Goal: Task Accomplishment & Management: Manage account settings

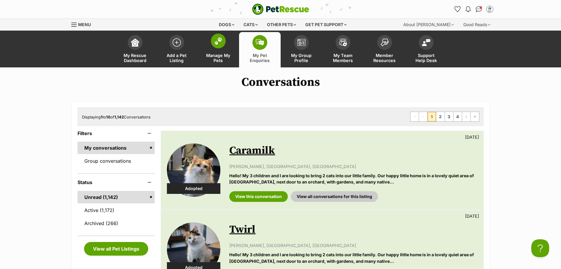
click at [217, 60] on span "Manage My Pets" at bounding box center [218, 58] width 27 height 10
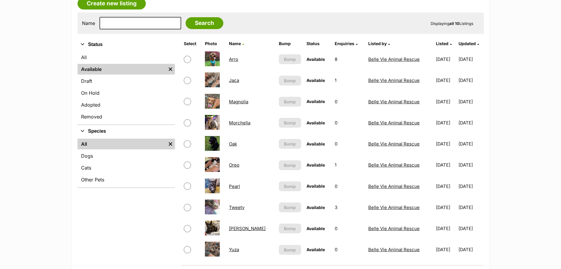
click at [242, 101] on link "Magnolia" at bounding box center [238, 102] width 19 height 6
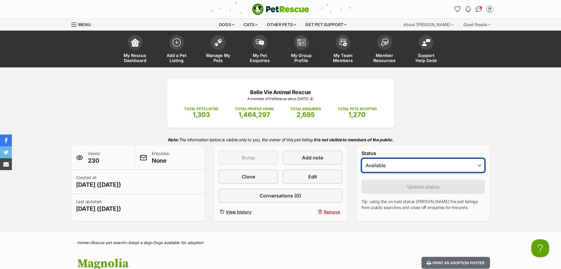
click at [441, 166] on select "Draft Available On hold Adopted" at bounding box center [423, 165] width 124 height 14
select select "on_hold"
click at [361, 158] on select "Draft Available On hold Adopted" at bounding box center [423, 165] width 124 height 14
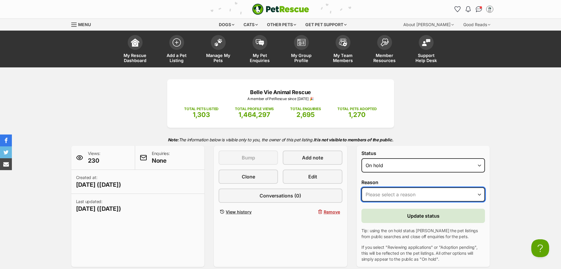
click at [427, 191] on select "Please select a reason Medical reasons Reviewing applications Adoption pending …" at bounding box center [423, 194] width 124 height 14
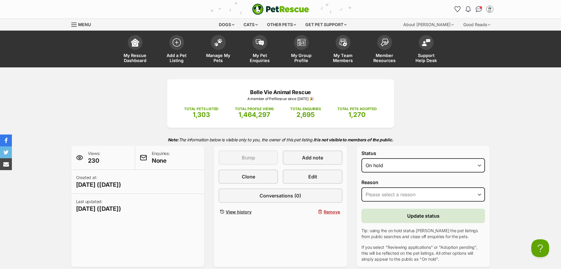
click at [525, 196] on div "Belle Vie Animal Rescue A member of PetRescue since 2018 🎉 TOTAL PETS LISTED 1,…" at bounding box center [280, 172] width 561 height 210
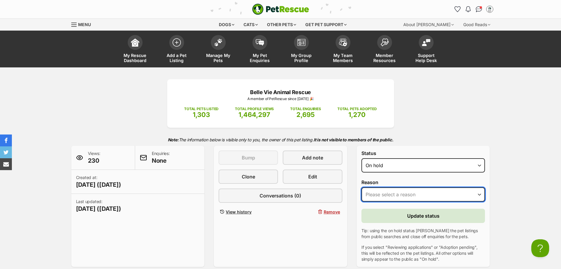
click at [439, 195] on select "Please select a reason Medical reasons Reviewing applications Adoption pending …" at bounding box center [423, 194] width 124 height 14
select select "adoption_pending"
click at [361, 187] on select "Please select a reason Medical reasons Reviewing applications Adoption pending …" at bounding box center [423, 194] width 124 height 14
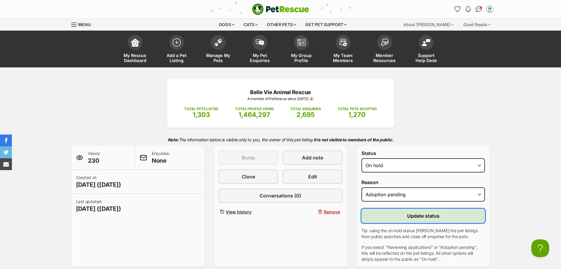
click at [450, 215] on button "Update status" at bounding box center [423, 216] width 124 height 14
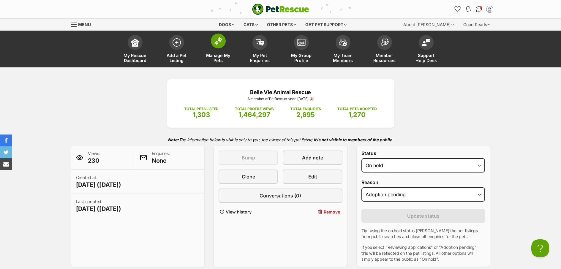
click at [212, 59] on span "Manage My Pets" at bounding box center [218, 58] width 27 height 10
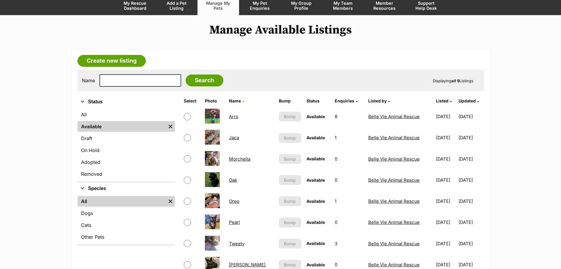
click at [234, 116] on link "Arro" at bounding box center [233, 117] width 9 height 6
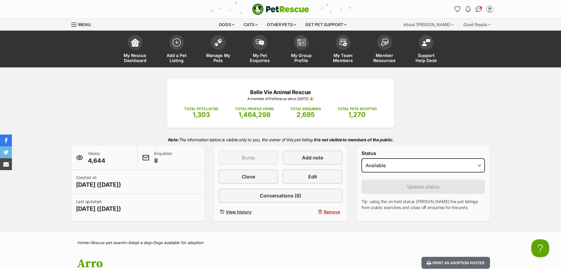
select select "on_hold"
click at [361, 158] on select "Draft - not available as listing has enquires Available On hold Adopted" at bounding box center [423, 165] width 124 height 14
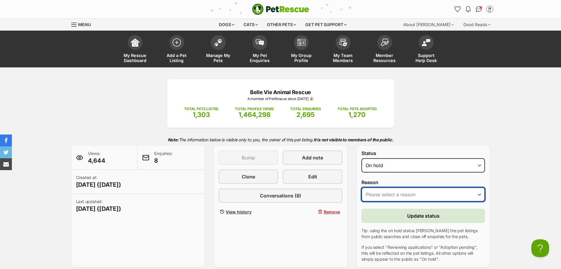
click at [441, 195] on select "Please select a reason Medical reasons Reviewing applications Adoption pending …" at bounding box center [423, 194] width 124 height 14
select select "adoption_pending"
click at [361, 187] on select "Please select a reason Medical reasons Reviewing applications Adoption pending …" at bounding box center [423, 194] width 124 height 14
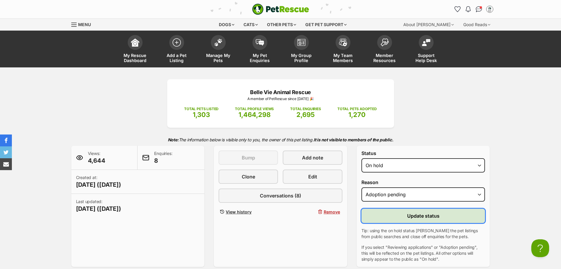
click at [416, 218] on span "Update status" at bounding box center [423, 215] width 32 height 7
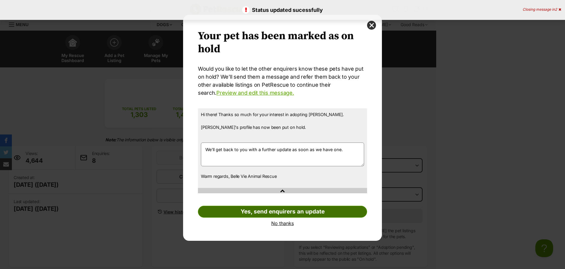
click at [281, 213] on link "Yes, send enquirers an update" at bounding box center [282, 212] width 169 height 12
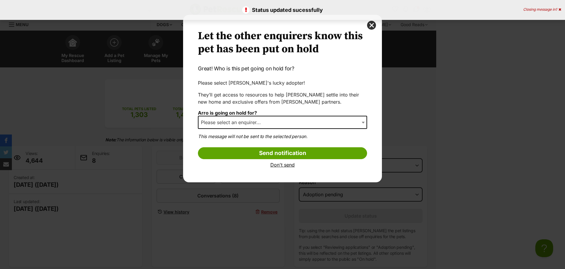
click at [262, 121] on span "Please select an enquirer..." at bounding box center [233, 122] width 68 height 8
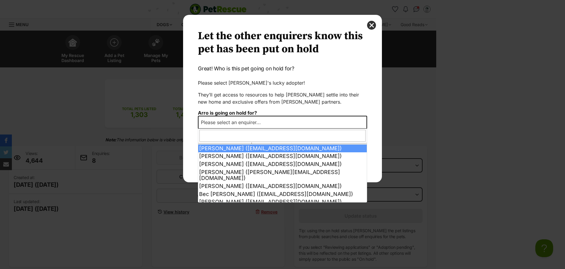
scroll to position [20, 0]
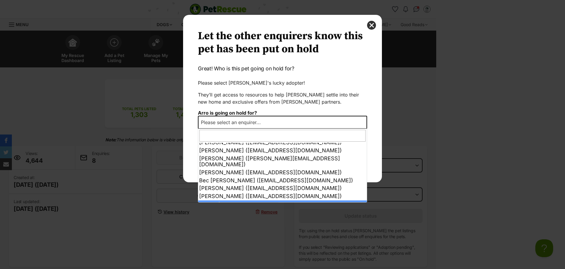
select select "other"
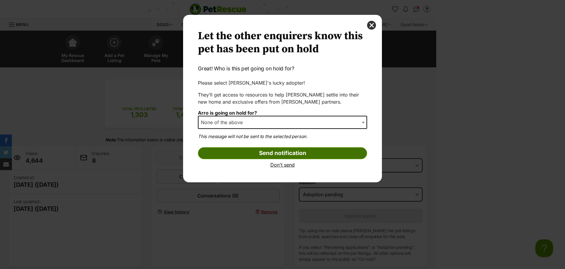
click at [293, 157] on input "Send notification" at bounding box center [282, 153] width 169 height 12
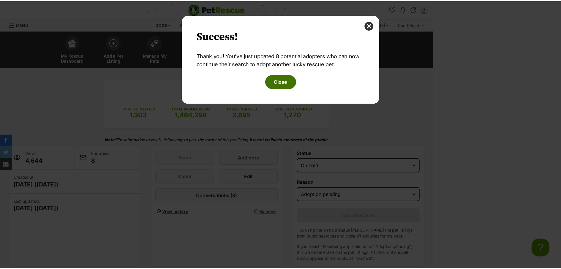
scroll to position [0, 0]
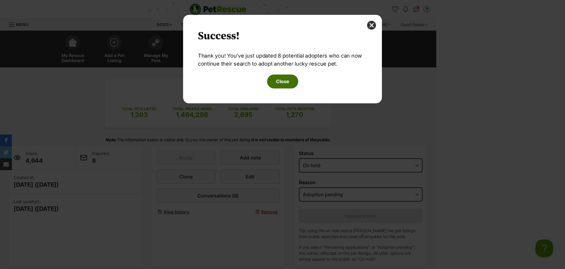
click at [276, 85] on button "Close" at bounding box center [282, 82] width 31 height 14
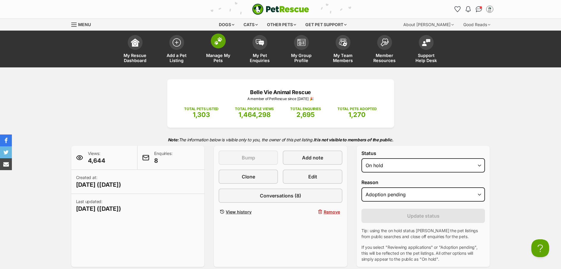
click at [217, 63] on span "Manage My Pets" at bounding box center [218, 58] width 27 height 10
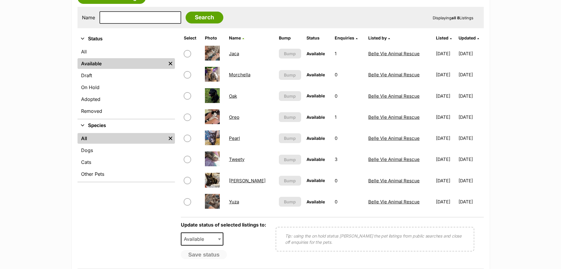
click at [241, 74] on link "Morchella" at bounding box center [239, 75] width 21 height 6
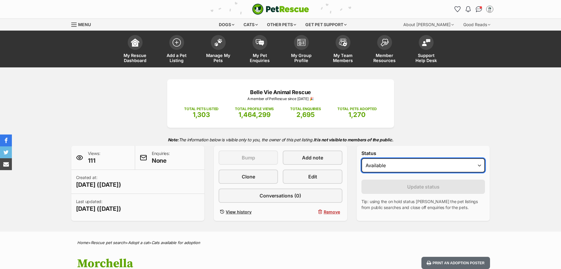
click at [405, 165] on select "Draft Available On hold Adopted" at bounding box center [423, 165] width 124 height 14
select select "on_hold"
click at [361, 158] on select "Draft Available On hold Adopted" at bounding box center [423, 165] width 124 height 14
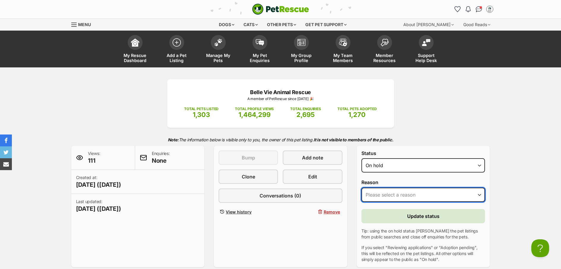
click at [434, 193] on select "Please select a reason Medical reasons Reviewing applications Adoption pending …" at bounding box center [423, 195] width 124 height 14
select select "adoption_pending"
click at [361, 188] on select "Please select a reason Medical reasons Reviewing applications Adoption pending …" at bounding box center [423, 195] width 124 height 14
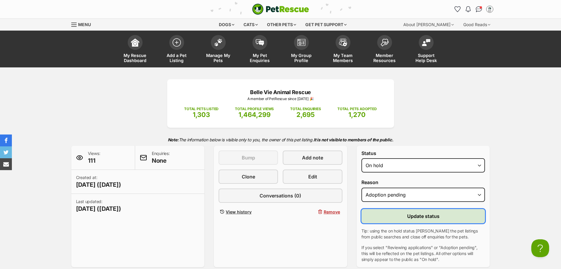
click at [438, 214] on span "Update status" at bounding box center [423, 216] width 32 height 7
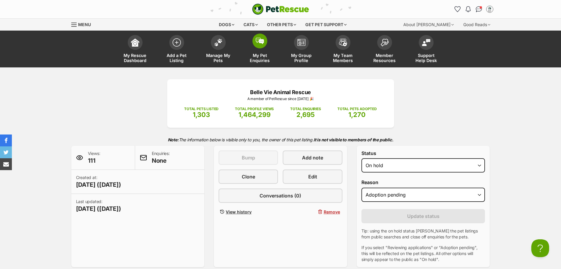
click at [256, 60] on span "My Pet Enquiries" at bounding box center [259, 58] width 27 height 10
